Goal: Task Accomplishment & Management: Manage account settings

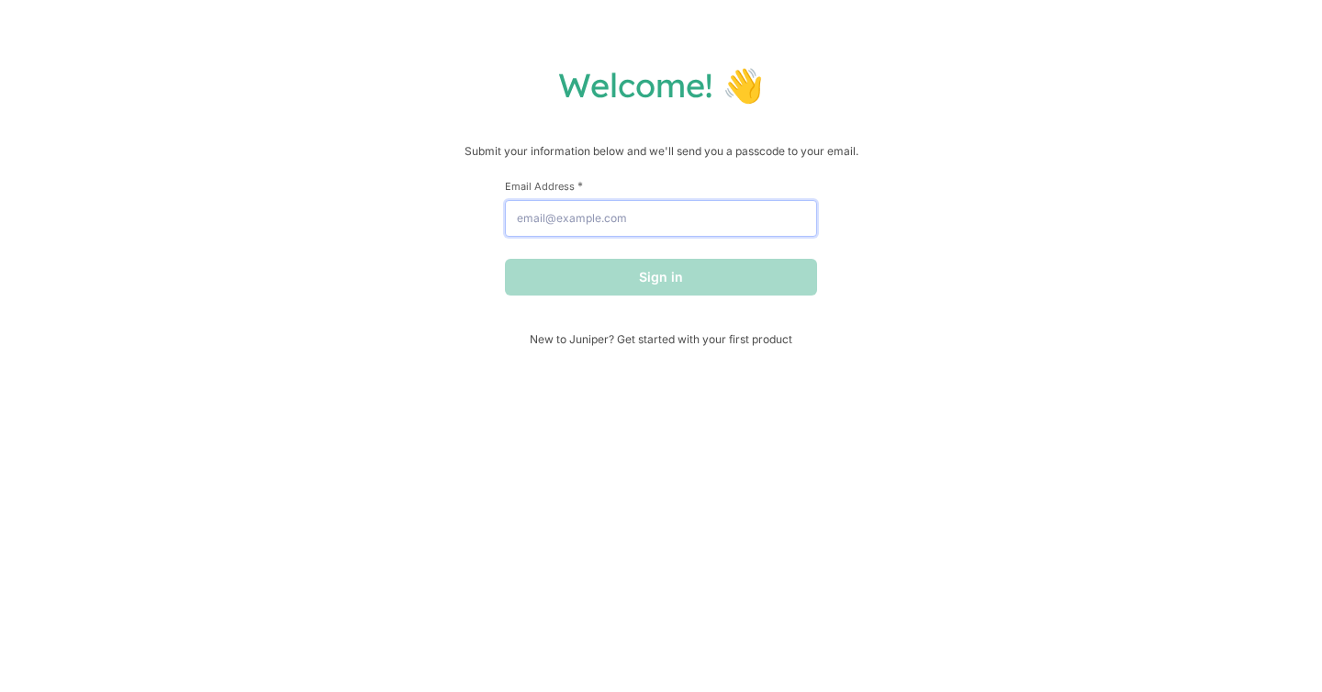
click at [691, 229] on input "Email Address *" at bounding box center [661, 218] width 312 height 37
type input "[EMAIL_ADDRESS][DOMAIN_NAME]"
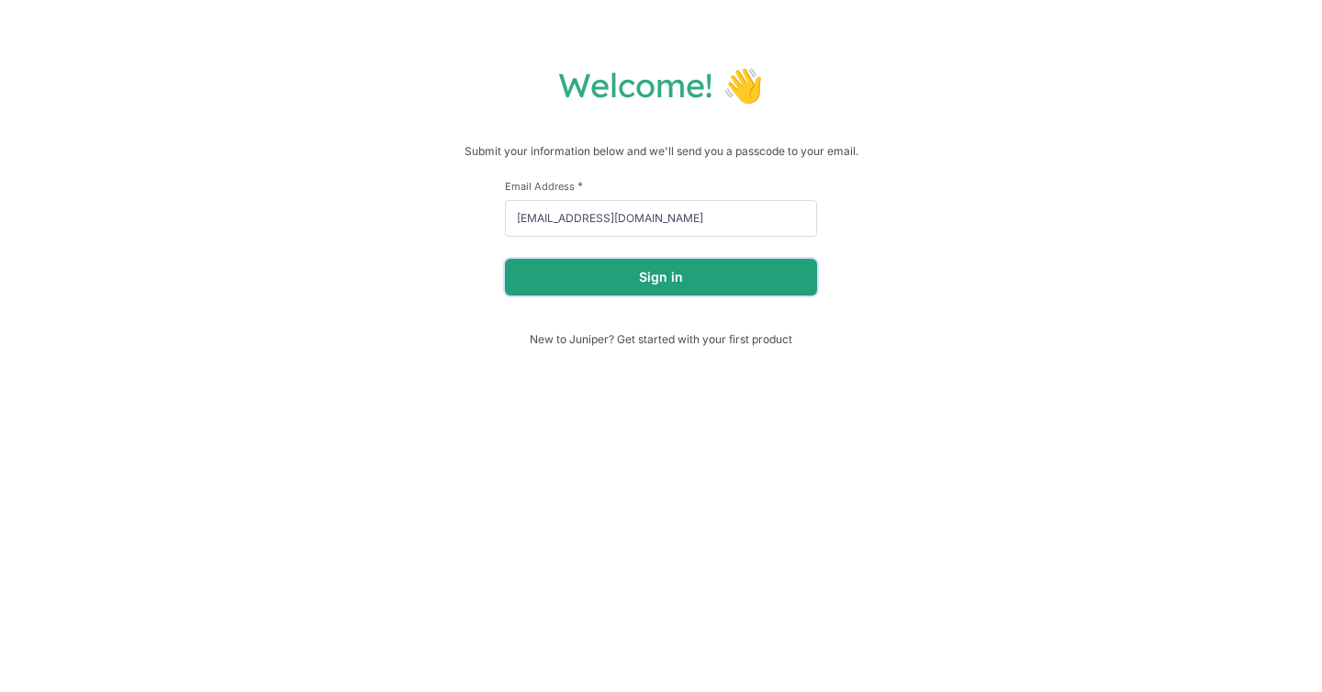
click at [655, 280] on button "Sign in" at bounding box center [661, 277] width 312 height 37
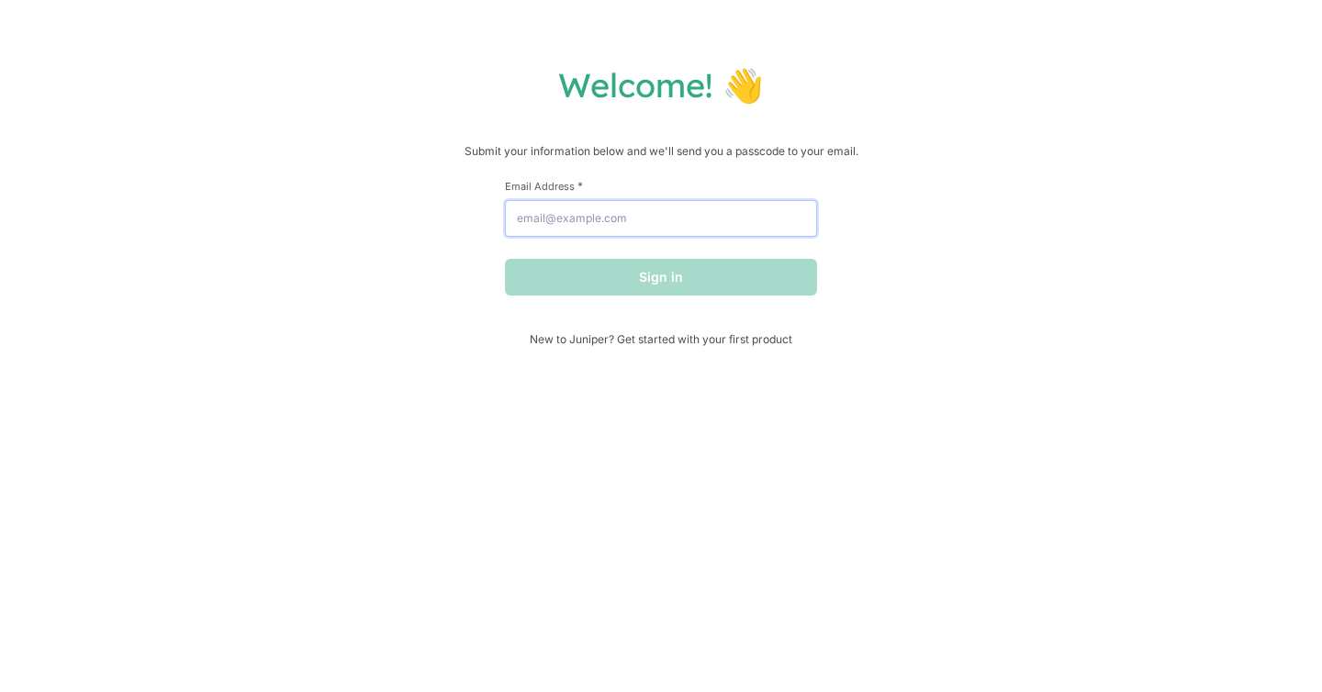
click at [693, 213] on input "Email Address *" at bounding box center [661, 218] width 312 height 37
type input "[EMAIL_ADDRESS][DOMAIN_NAME]"
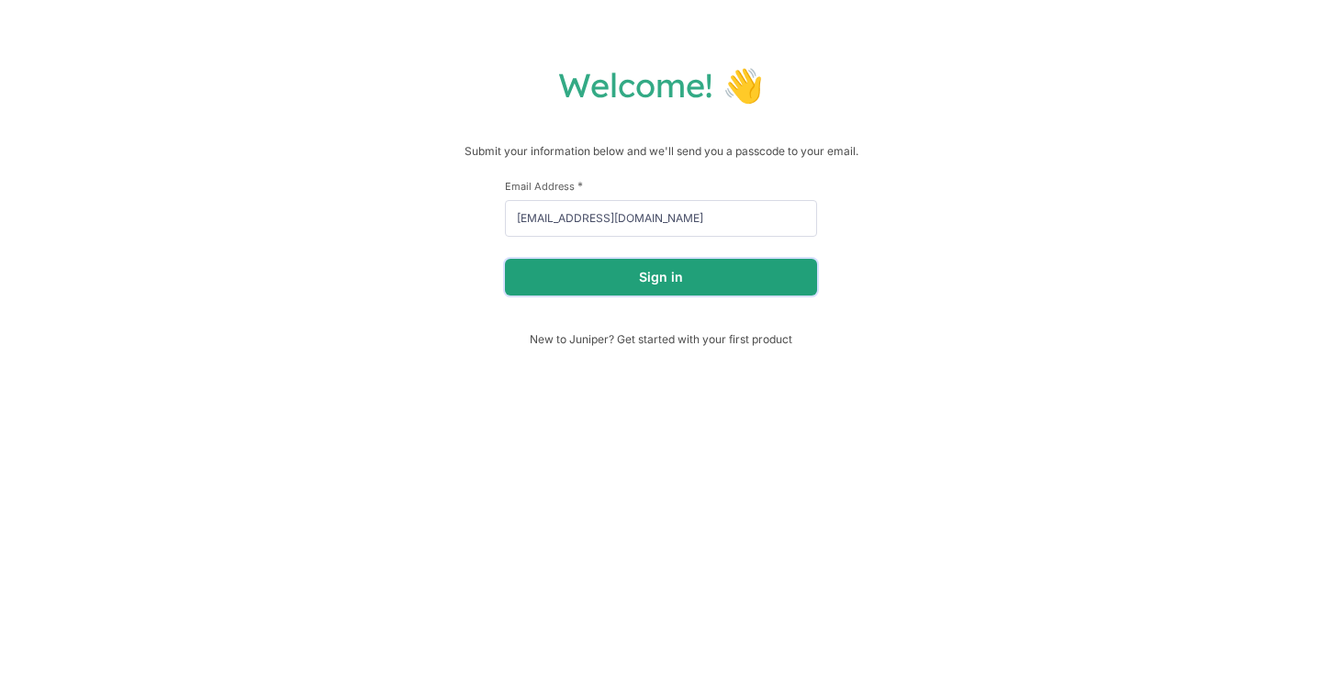
click at [640, 267] on button "Sign in" at bounding box center [661, 277] width 312 height 37
